Goal: Task Accomplishment & Management: Use online tool/utility

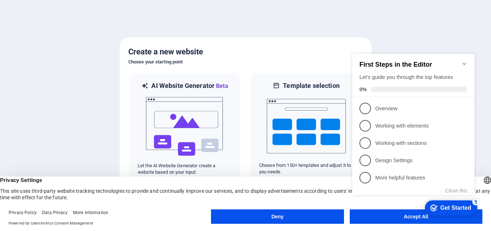
click at [308, 216] on button "Deny" at bounding box center [277, 216] width 133 height 14
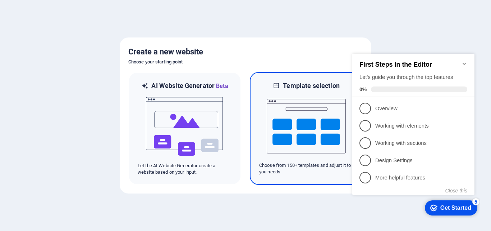
click at [290, 111] on img at bounding box center [306, 126] width 79 height 72
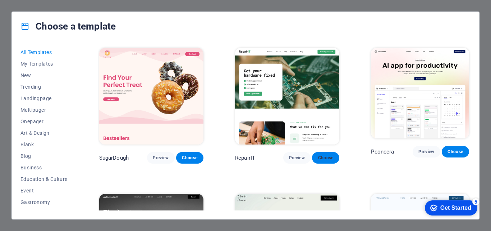
click at [318, 155] on span "Choose" at bounding box center [326, 158] width 16 height 6
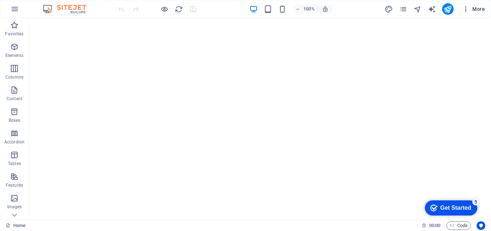
click at [467, 10] on icon "button" at bounding box center [466, 8] width 7 height 7
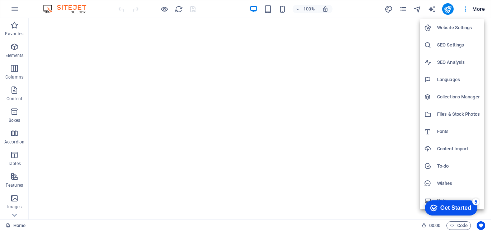
click at [455, 28] on h6 "Website Settings" at bounding box center [458, 27] width 43 height 9
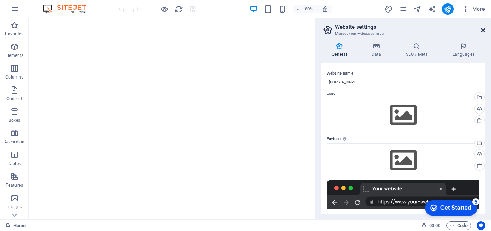
click at [483, 29] on icon at bounding box center [483, 30] width 4 height 6
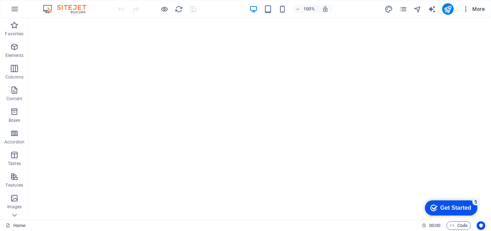
click at [469, 10] on icon "button" at bounding box center [466, 8] width 7 height 7
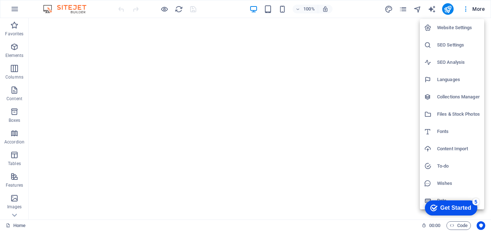
click at [454, 44] on h6 "SEO Settings" at bounding box center [458, 45] width 43 height 9
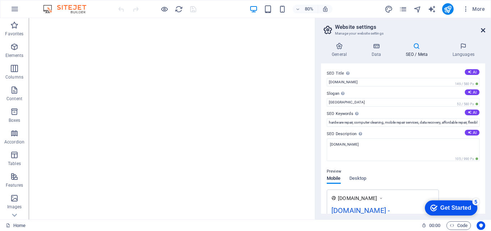
click at [482, 30] on icon at bounding box center [483, 30] width 4 height 6
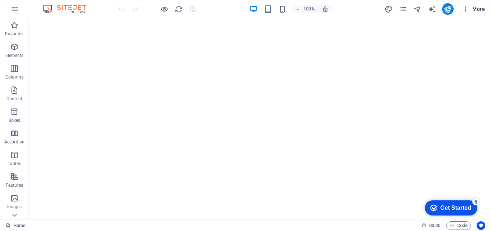
click at [465, 11] on icon "button" at bounding box center [466, 8] width 7 height 7
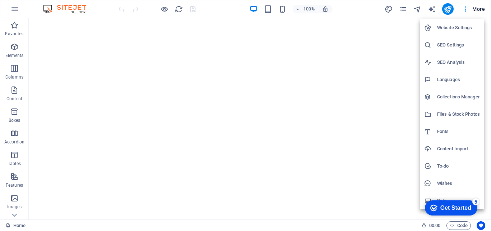
click at [470, 8] on div at bounding box center [245, 115] width 491 height 231
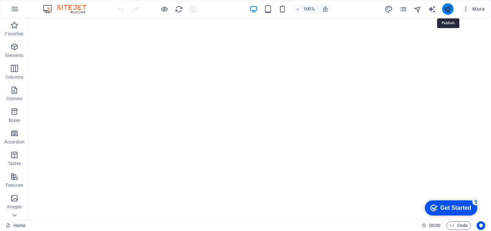
click at [444, 10] on icon "publish" at bounding box center [448, 9] width 8 height 8
